Goal: Find specific page/section: Find specific page/section

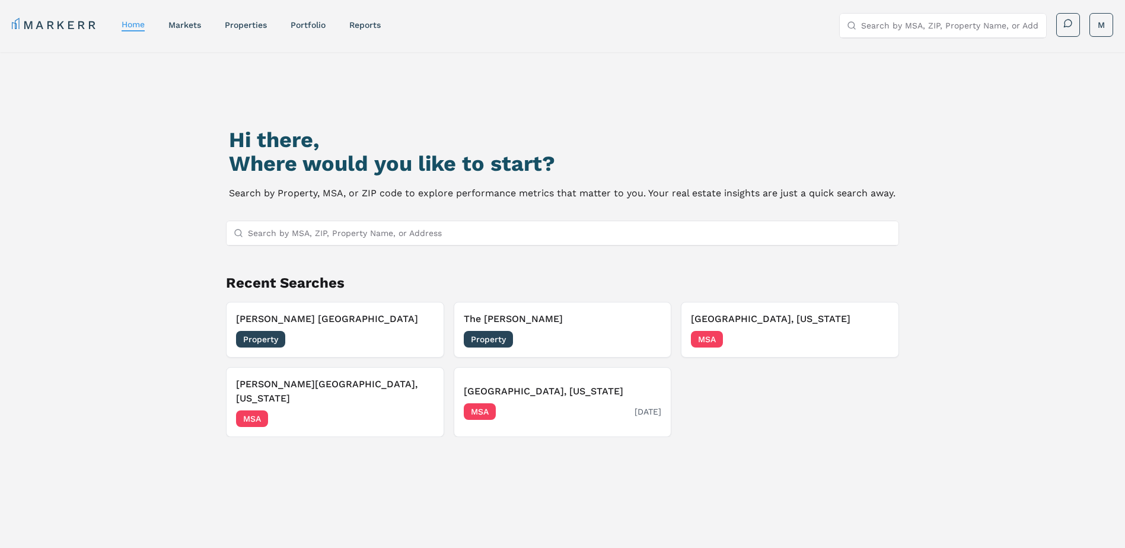
click at [553, 396] on div "[GEOGRAPHIC_DATA], [US_STATE] MSA [DATE]" at bounding box center [563, 402] width 198 height 36
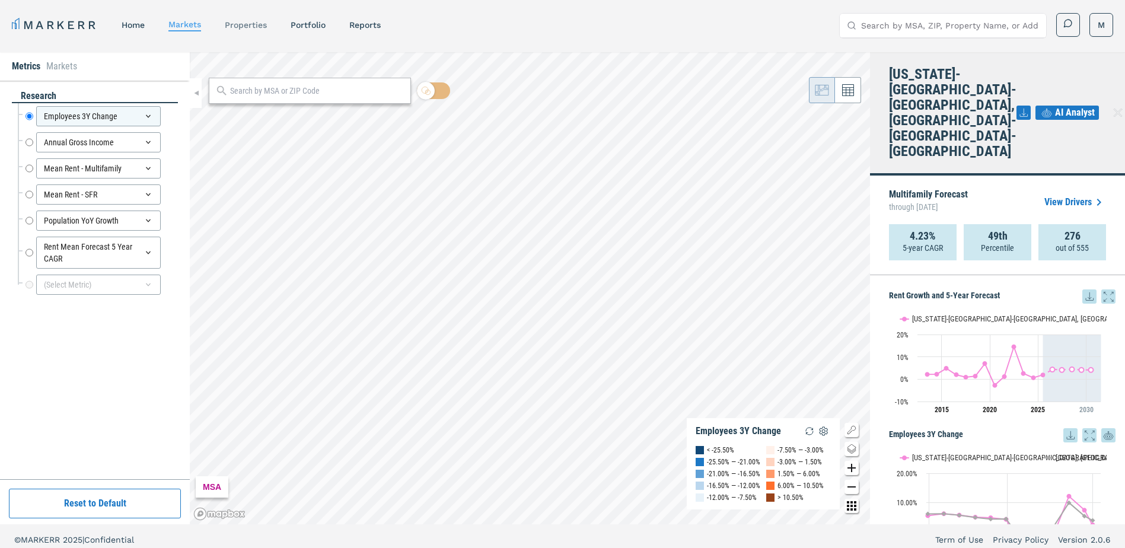
click at [237, 26] on link "properties" at bounding box center [246, 24] width 42 height 9
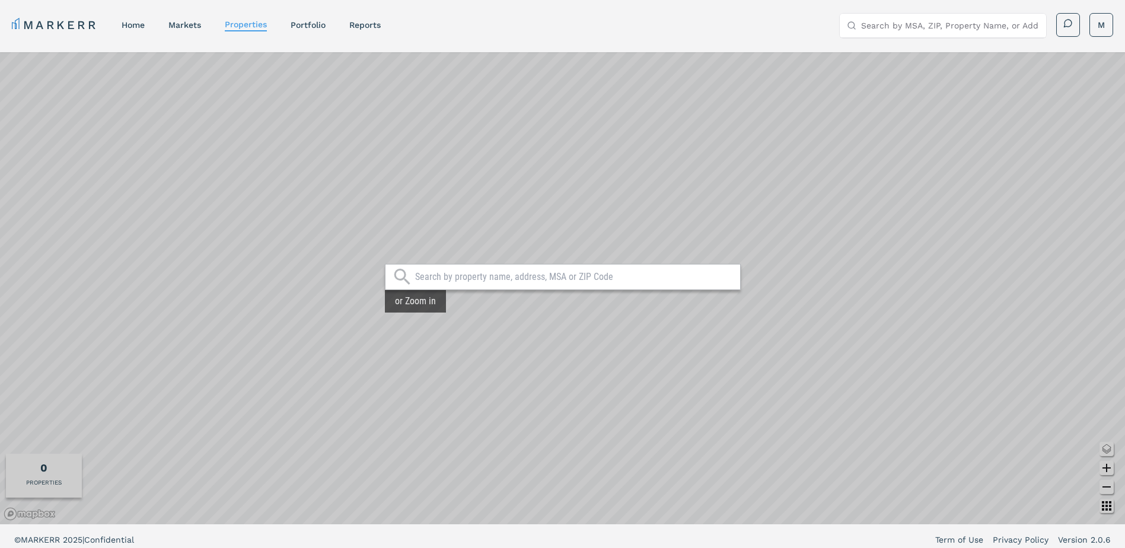
click at [190, 31] on nav "MARKERR home markets properties Portfolio reports" at bounding box center [196, 25] width 369 height 17
click at [186, 23] on link "markets" at bounding box center [184, 24] width 33 height 9
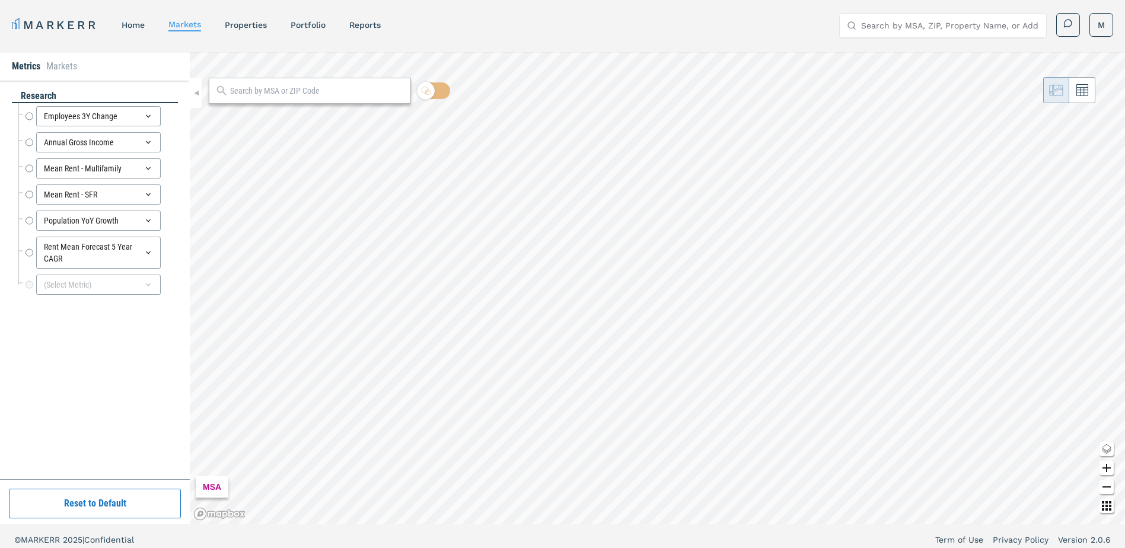
radio input "true"
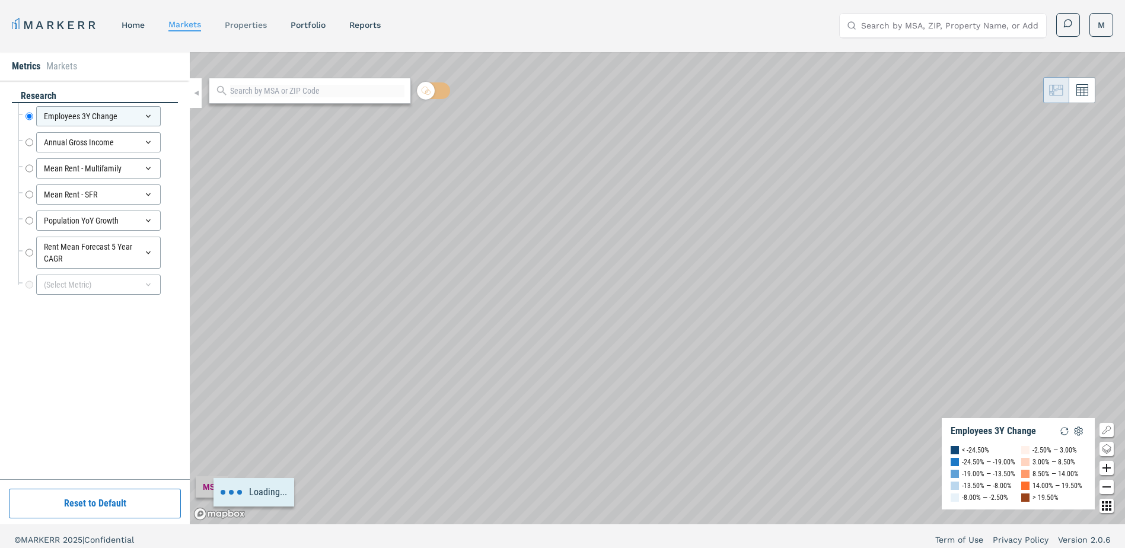
click at [247, 23] on link "properties" at bounding box center [246, 24] width 42 height 9
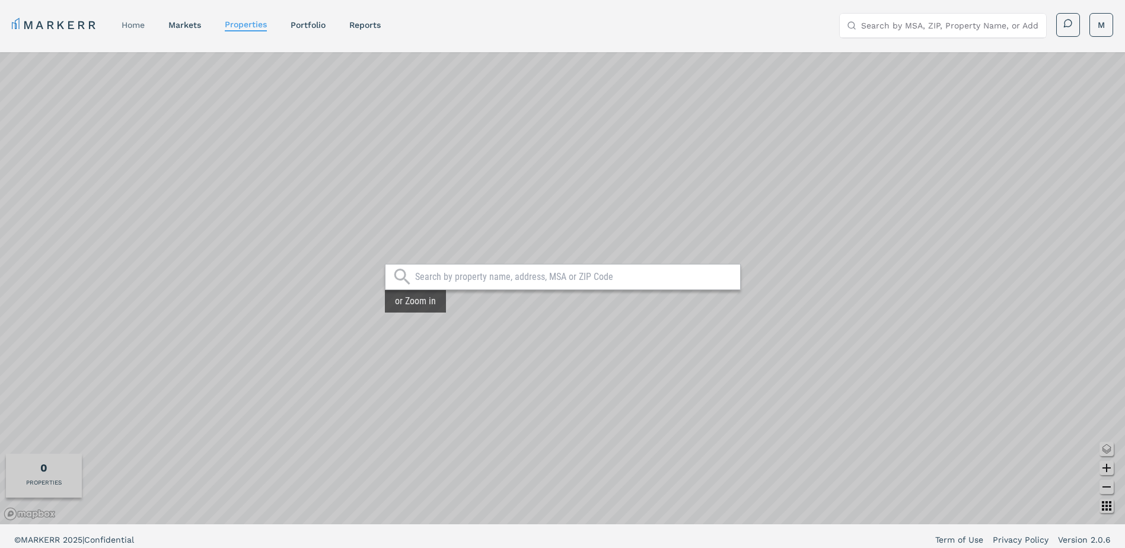
click at [141, 27] on link "home" at bounding box center [133, 24] width 23 height 9
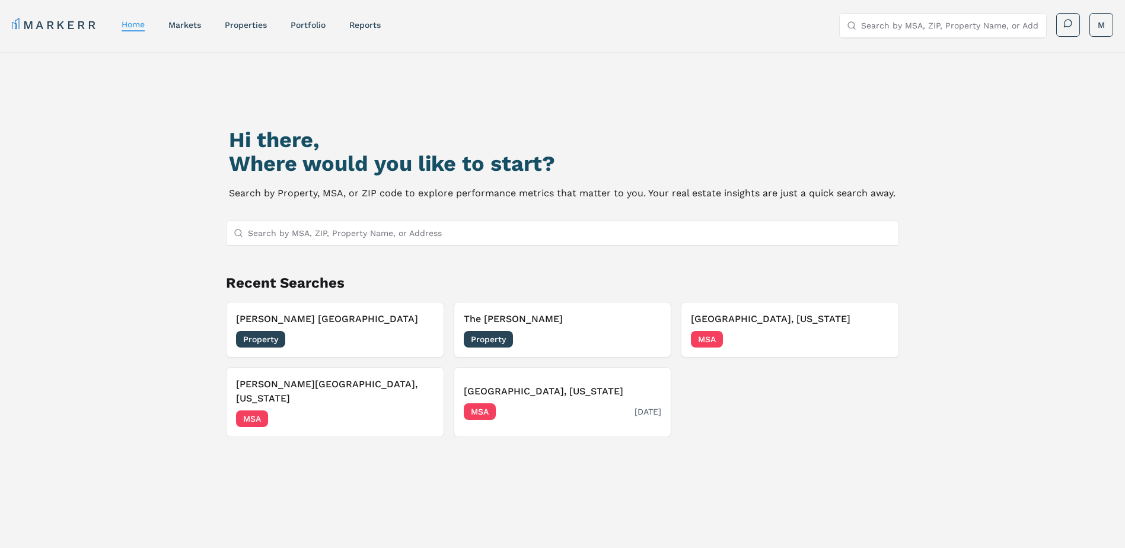
click at [599, 403] on div "MSA [DATE]" at bounding box center [563, 411] width 198 height 17
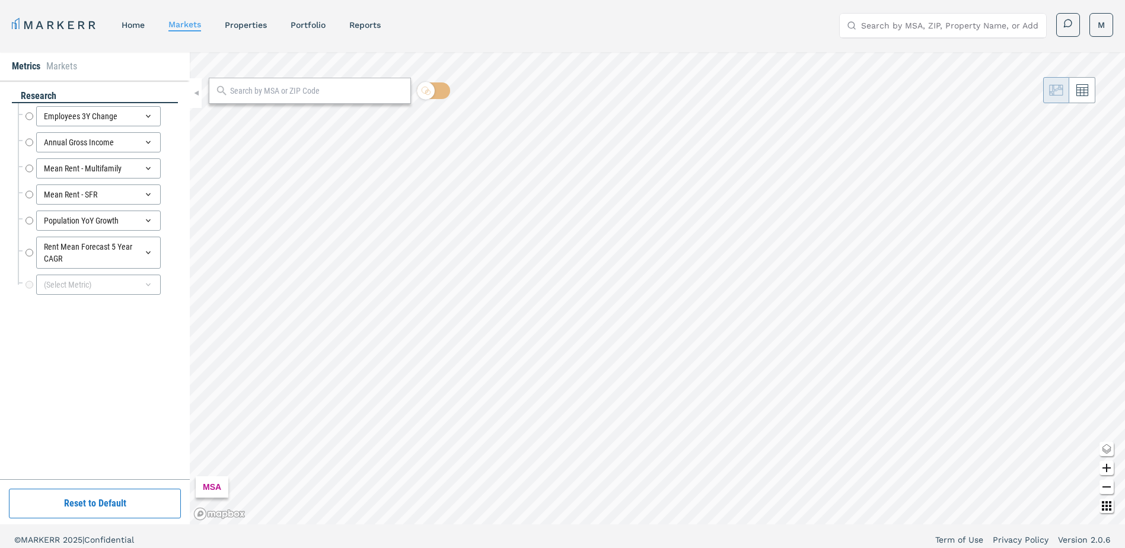
radio input "true"
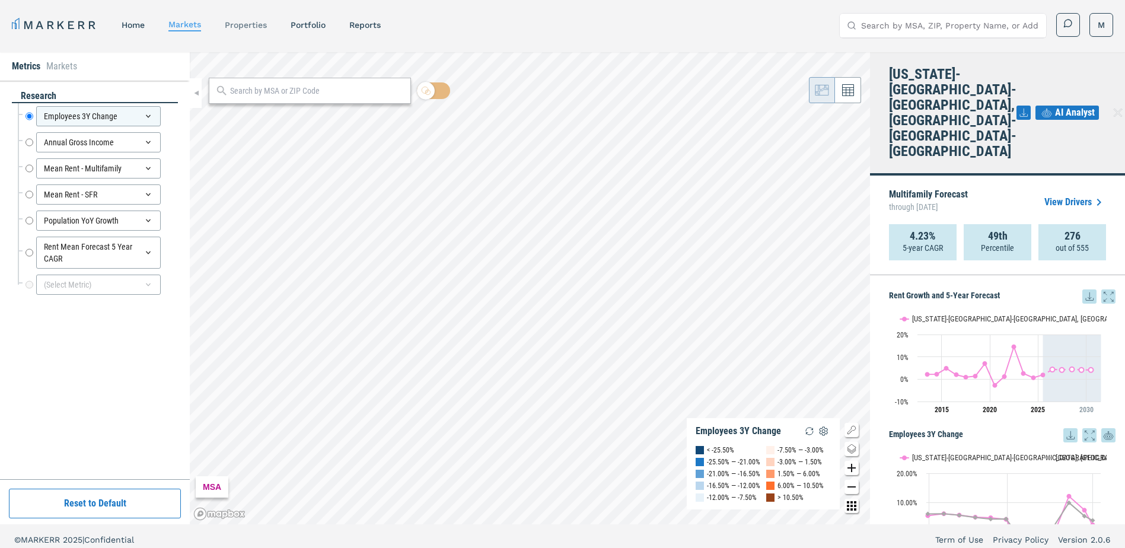
click at [247, 20] on div "properties" at bounding box center [246, 25] width 42 height 12
click at [247, 23] on link "properties" at bounding box center [246, 24] width 42 height 9
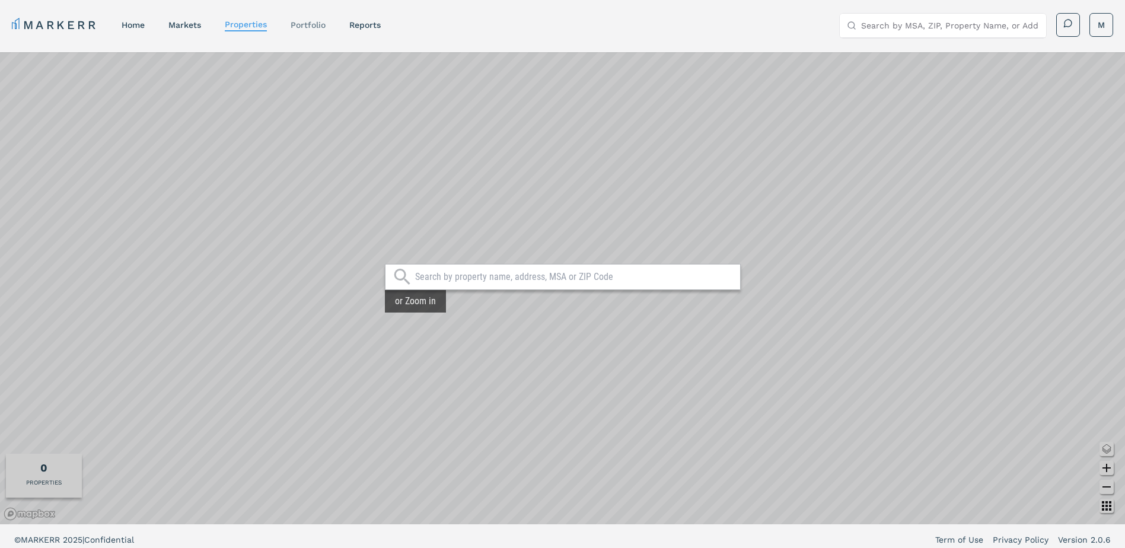
click at [310, 27] on link "Portfolio" at bounding box center [308, 24] width 35 height 9
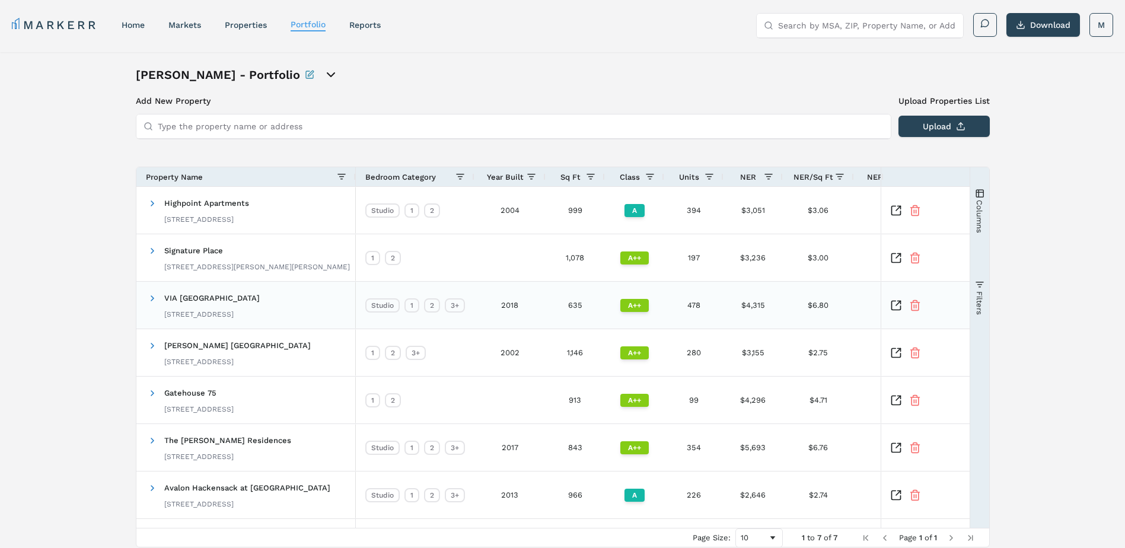
scroll to position [44, 0]
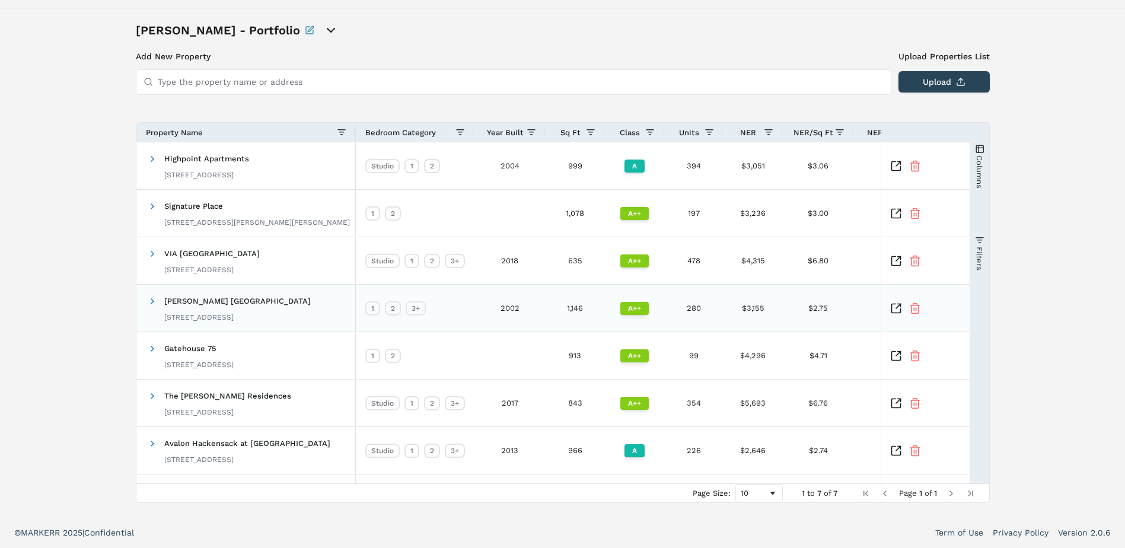
click at [184, 300] on span "[PERSON_NAME] [GEOGRAPHIC_DATA]" at bounding box center [237, 301] width 147 height 9
click at [221, 81] on input "Type the property name or address" at bounding box center [521, 82] width 726 height 24
type input "reveal hackensack"
click at [164, 58] on h3 "Add New Property" at bounding box center [514, 56] width 756 height 12
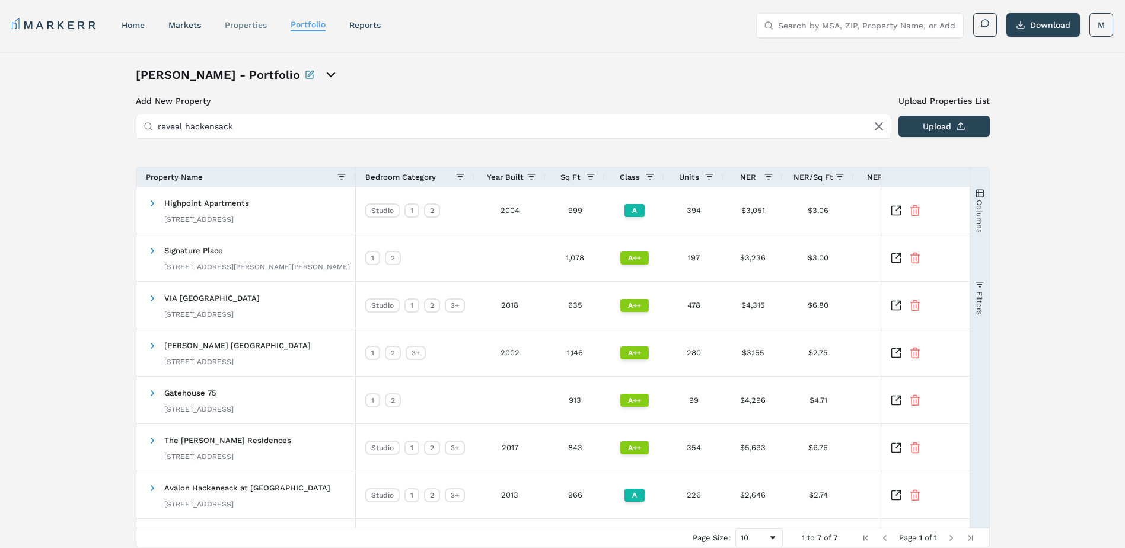
click at [252, 27] on link "properties" at bounding box center [246, 24] width 42 height 9
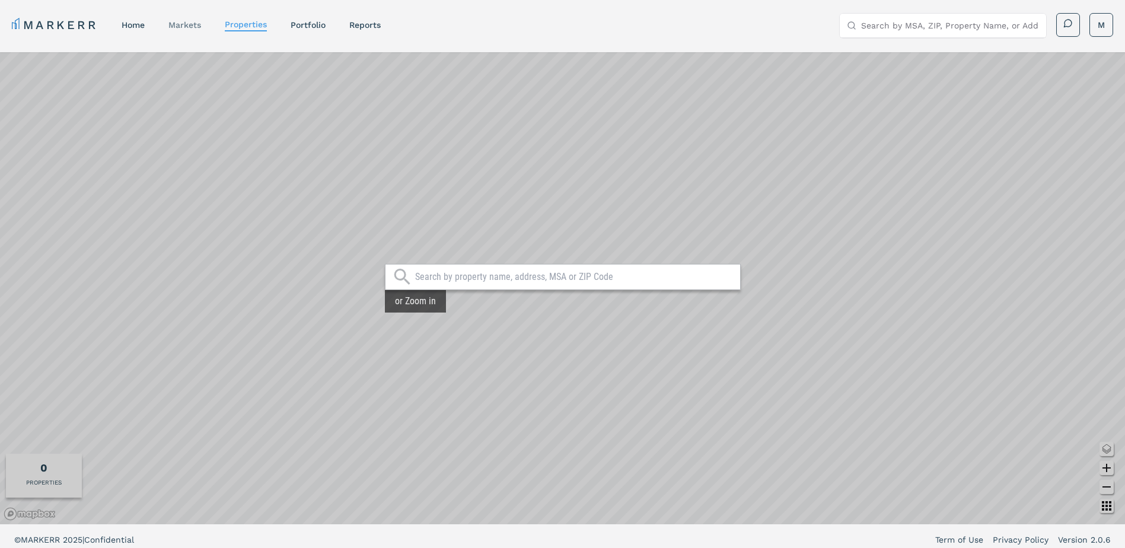
click at [184, 30] on div "markets" at bounding box center [184, 25] width 33 height 12
click at [187, 26] on link "markets" at bounding box center [184, 24] width 33 height 9
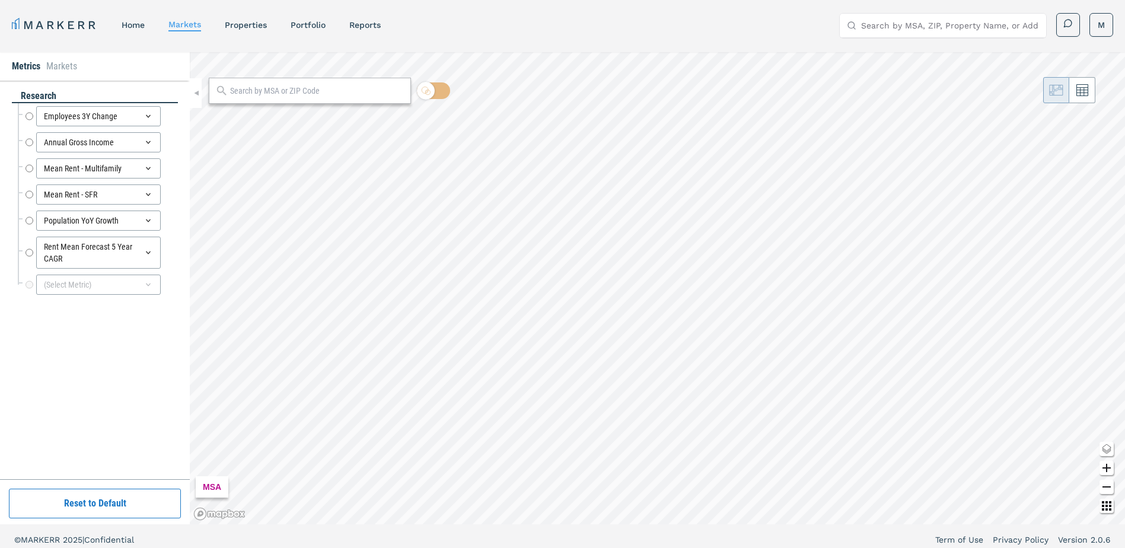
radio input "true"
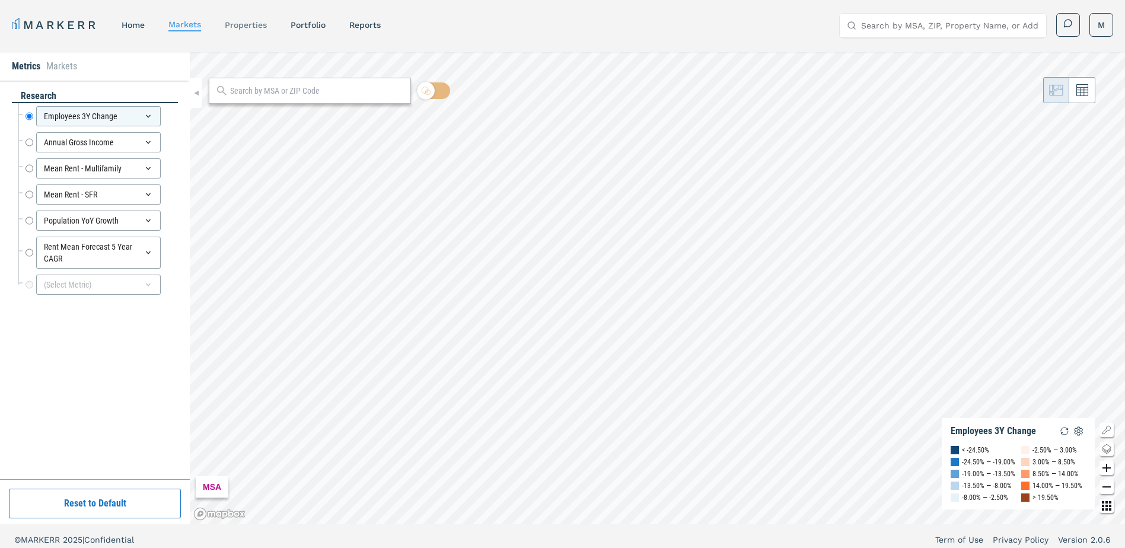
click at [247, 24] on link "properties" at bounding box center [246, 24] width 42 height 9
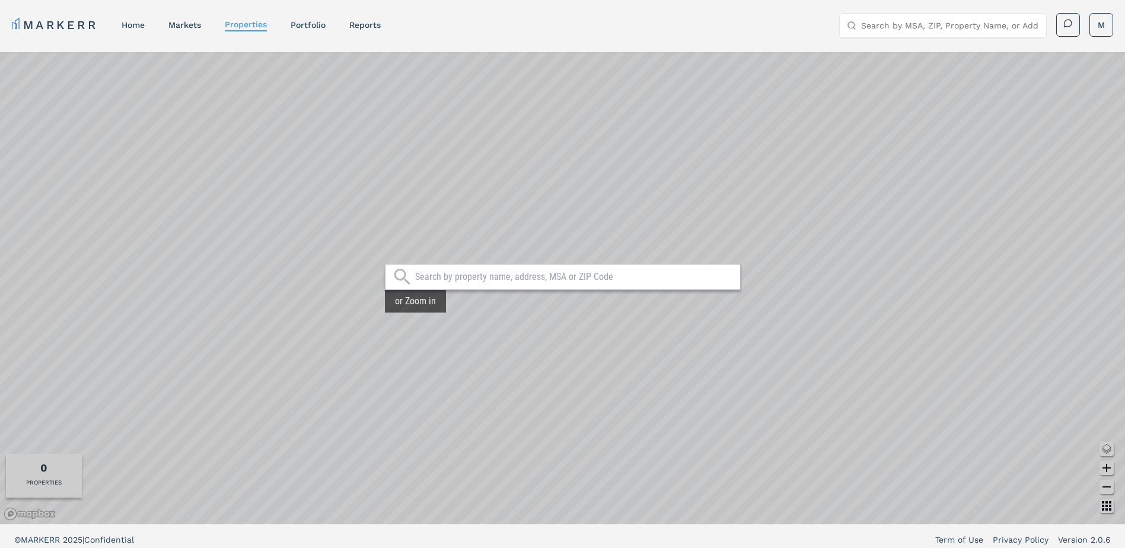
click at [938, 27] on input "Search by MSA, ZIP, Property Name, or Address" at bounding box center [950, 26] width 178 height 24
type input "reveal hackensack"
click at [936, 50] on div "[GEOGRAPHIC_DATA], [US_STATE]" at bounding box center [918, 49] width 138 height 12
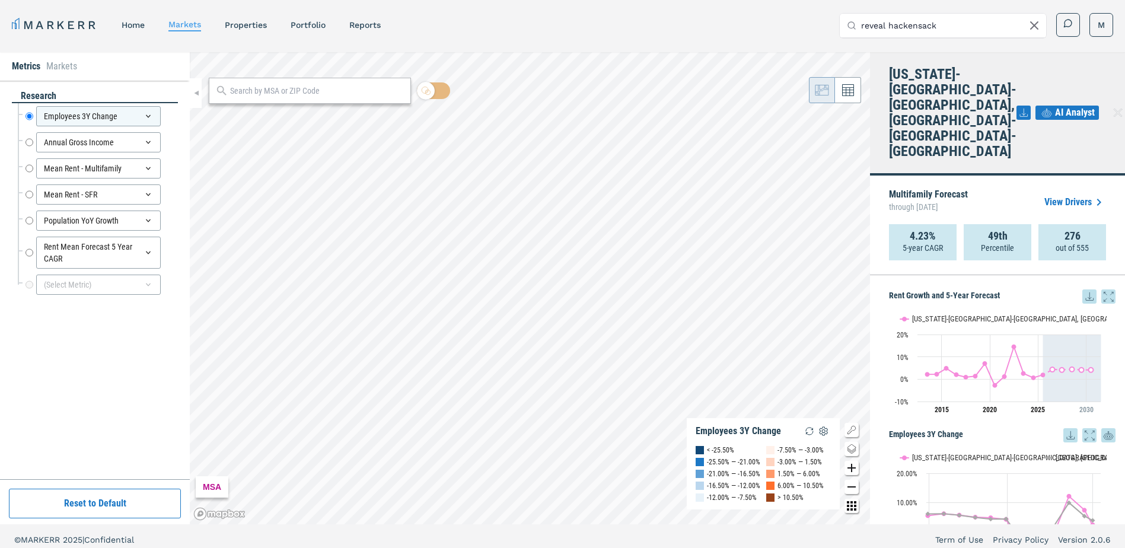
scroll to position [7, 0]
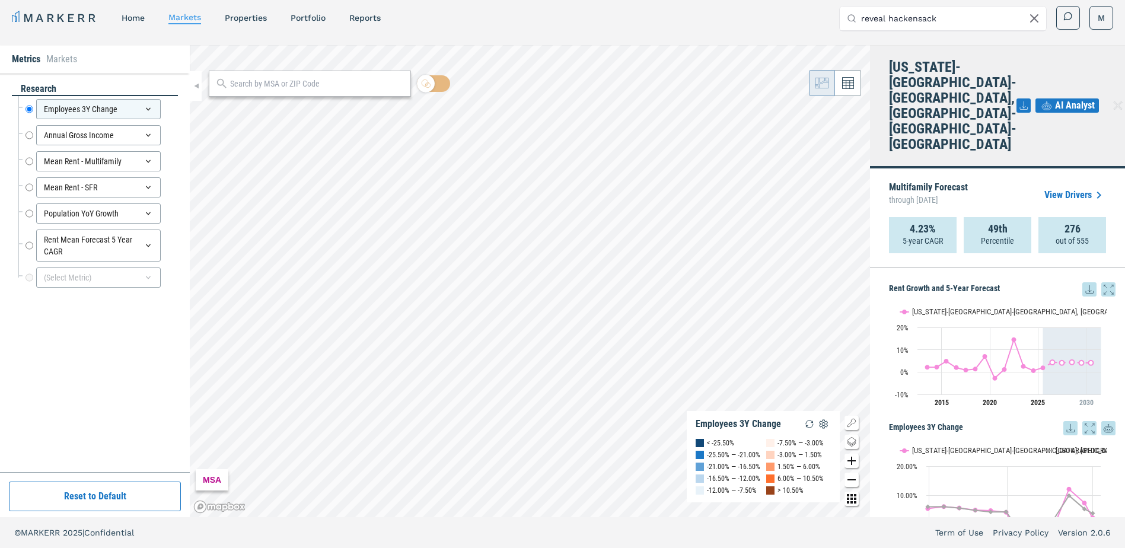
click at [1064, 98] on span "AI Analyst" at bounding box center [1075, 105] width 40 height 14
